Goal: Information Seeking & Learning: Learn about a topic

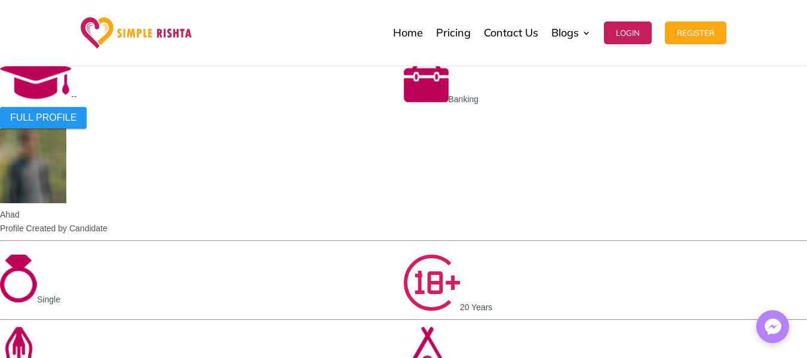
scroll to position [1082, 0]
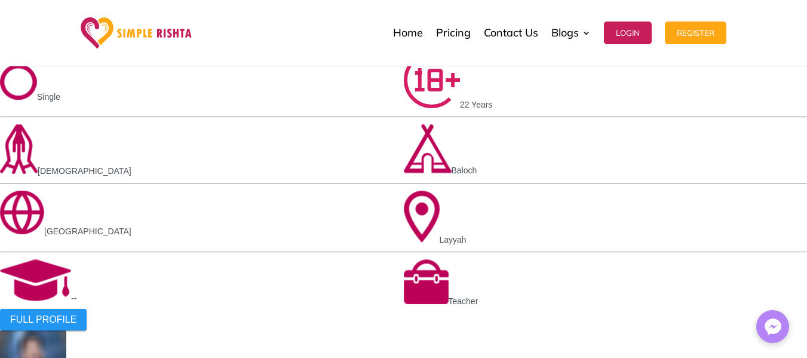
scroll to position [1220, 0]
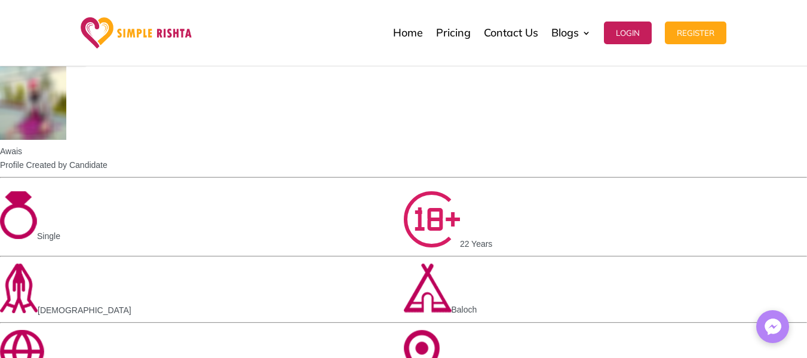
scroll to position [1081, 0]
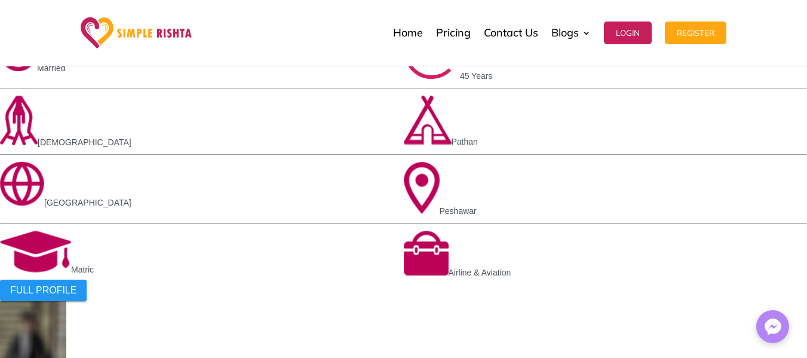
scroll to position [812, 0]
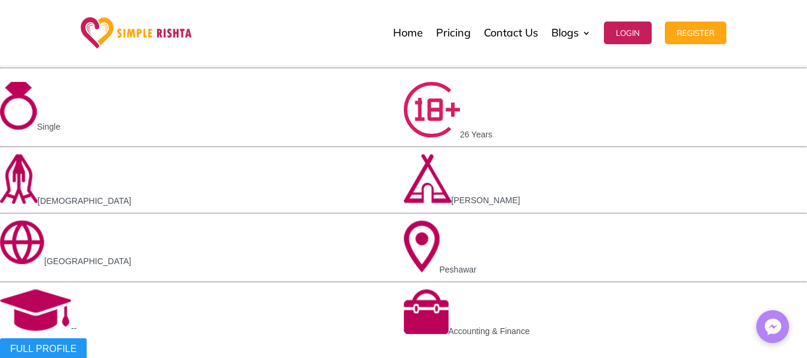
scroll to position [753, 0]
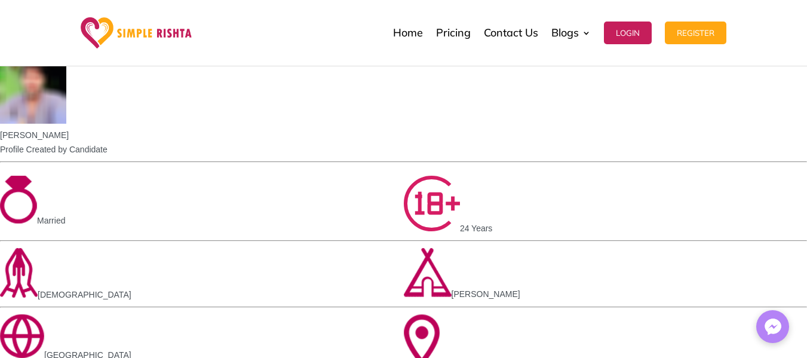
scroll to position [661, 0]
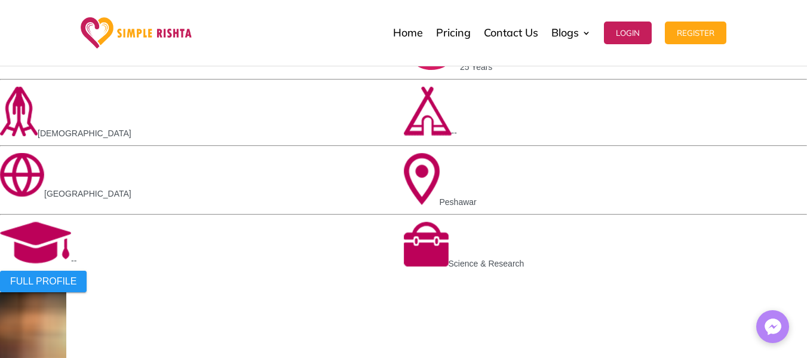
scroll to position [822, 0]
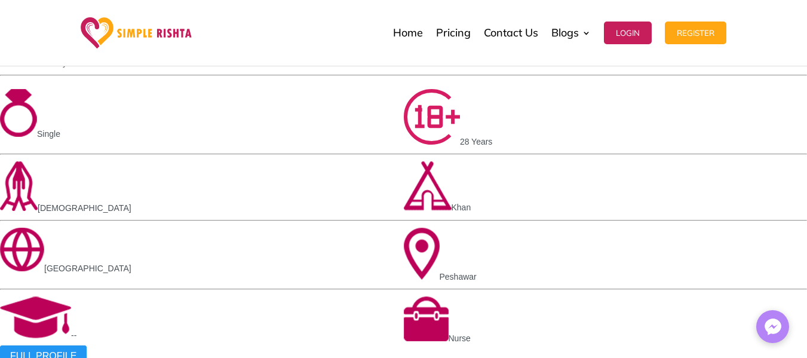
scroll to position [749, 0]
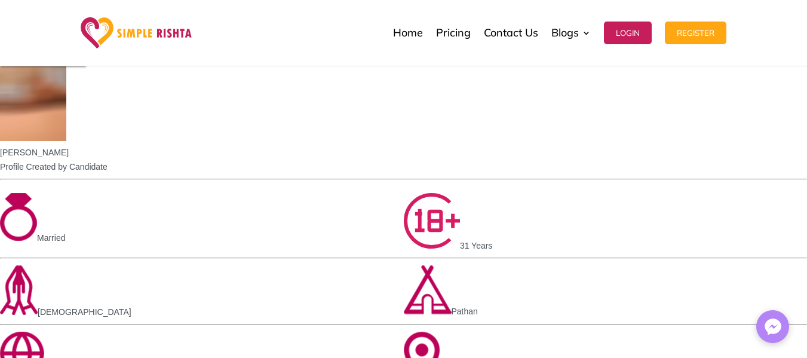
scroll to position [666, 0]
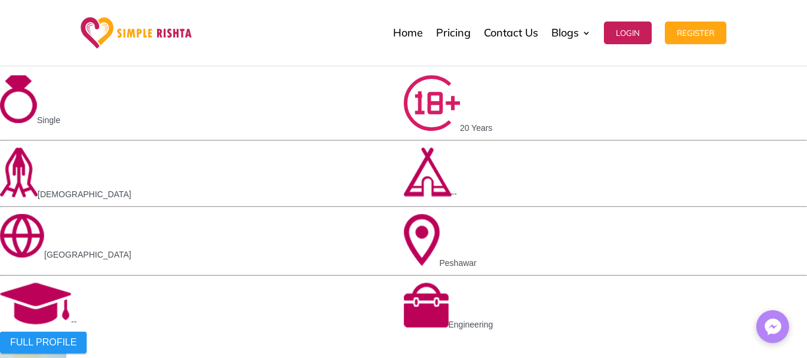
scroll to position [767, 0]
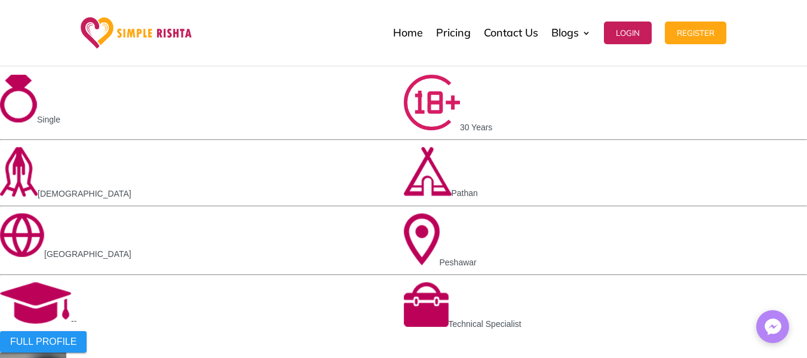
scroll to position [762, 0]
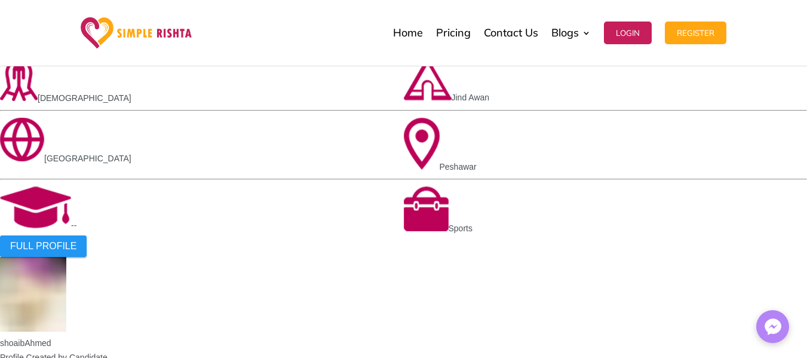
scroll to position [859, 0]
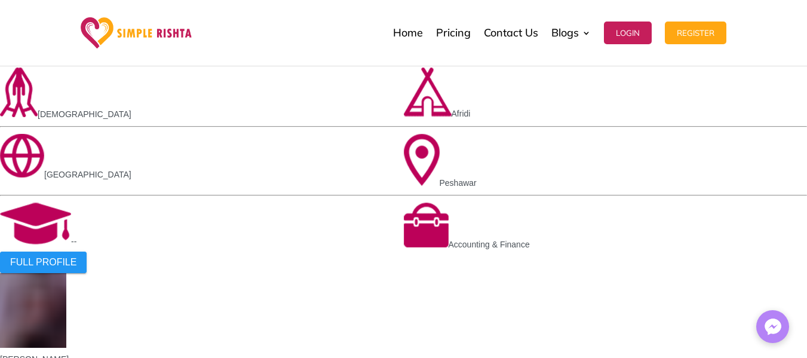
scroll to position [437, 0]
